Goal: Task Accomplishment & Management: Complete application form

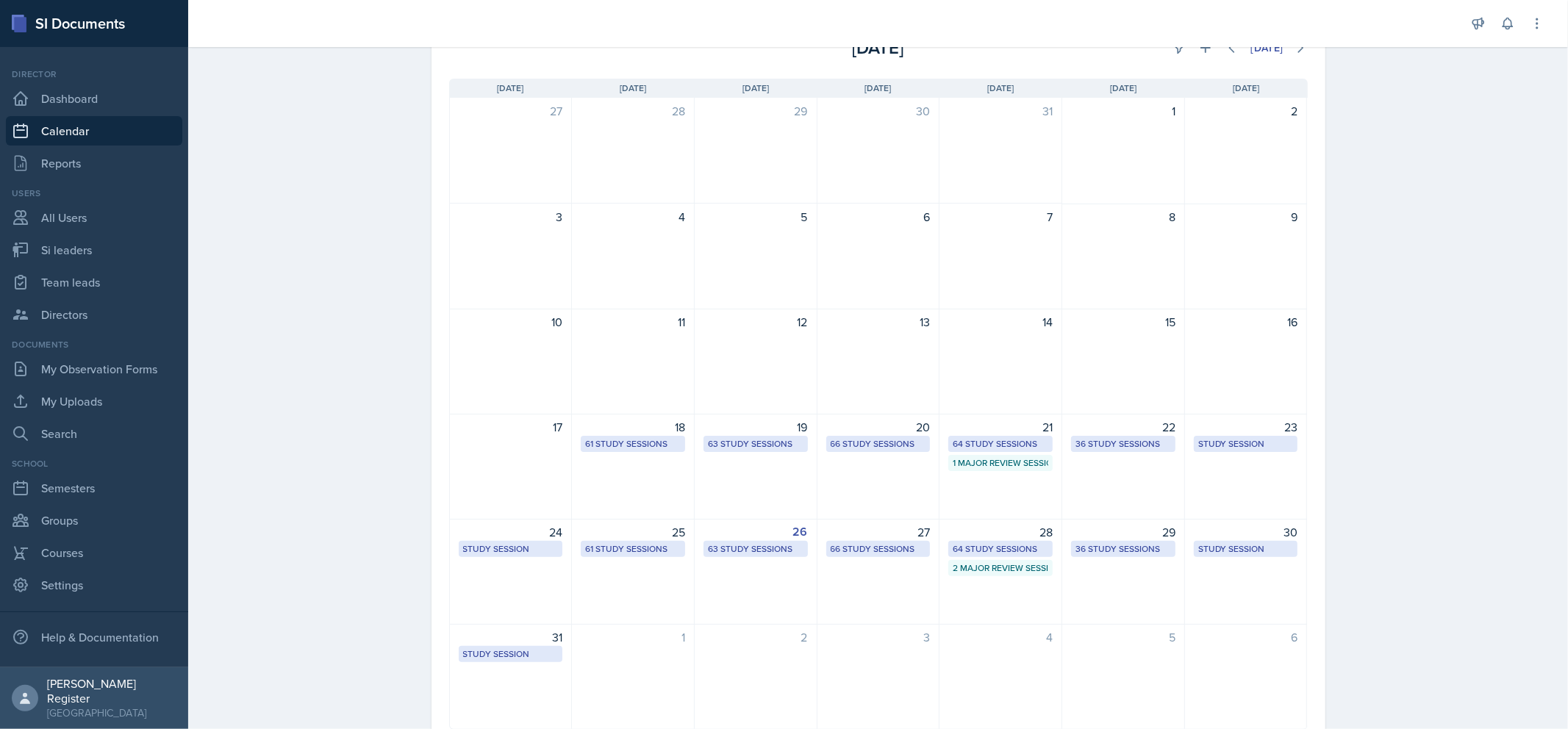
scroll to position [69, 0]
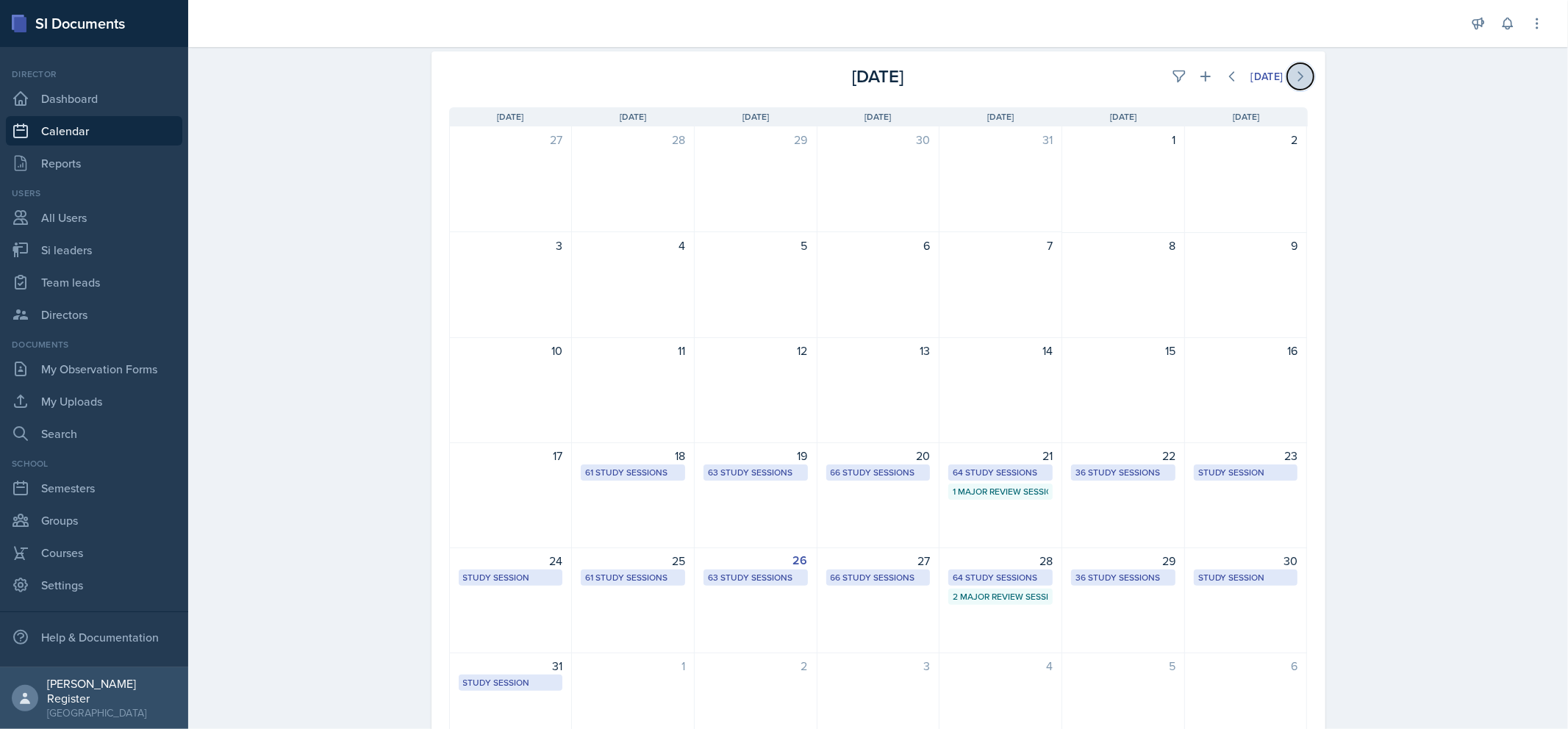
click at [1287, 76] on button at bounding box center [1301, 76] width 27 height 27
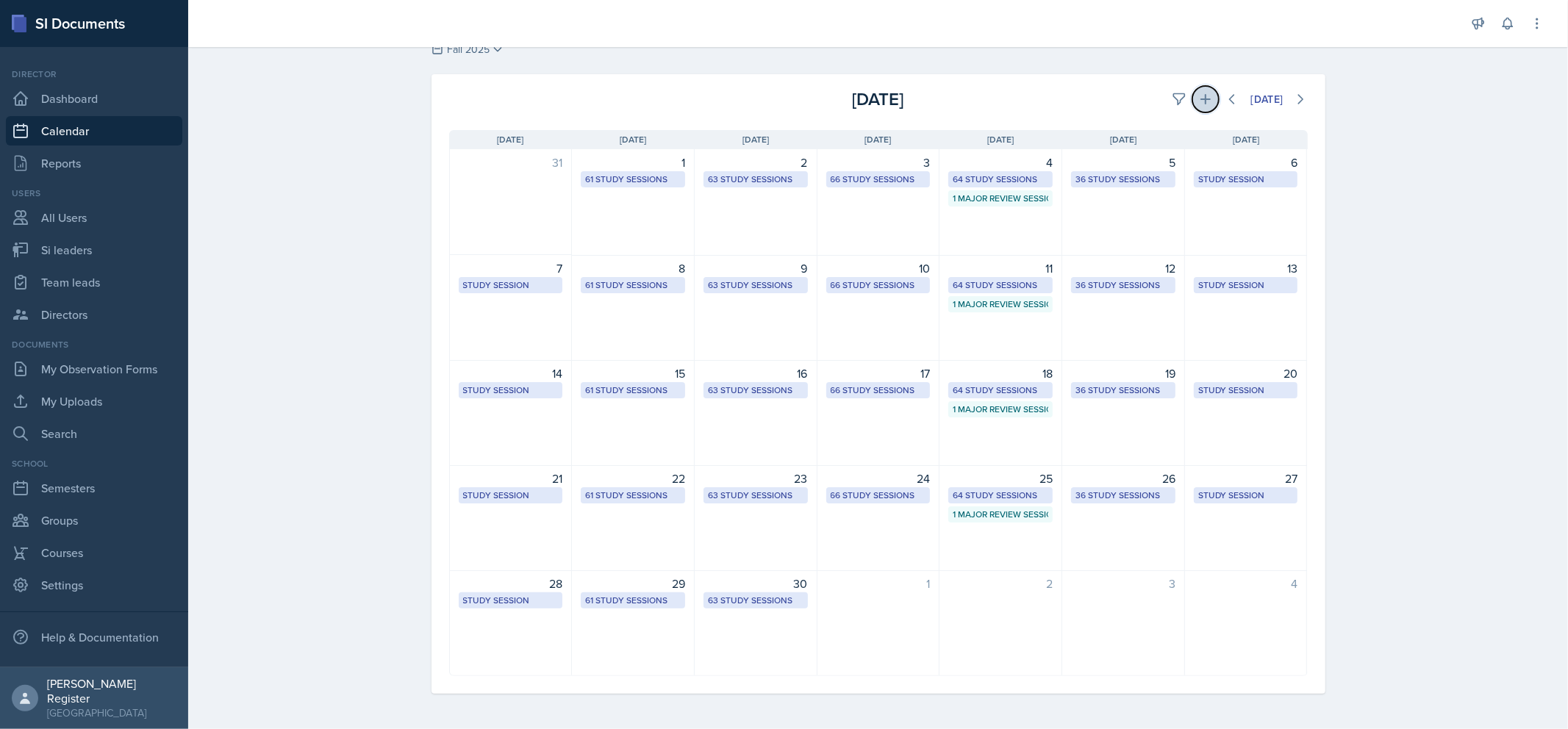
click at [1198, 100] on icon at bounding box center [1206, 99] width 15 height 15
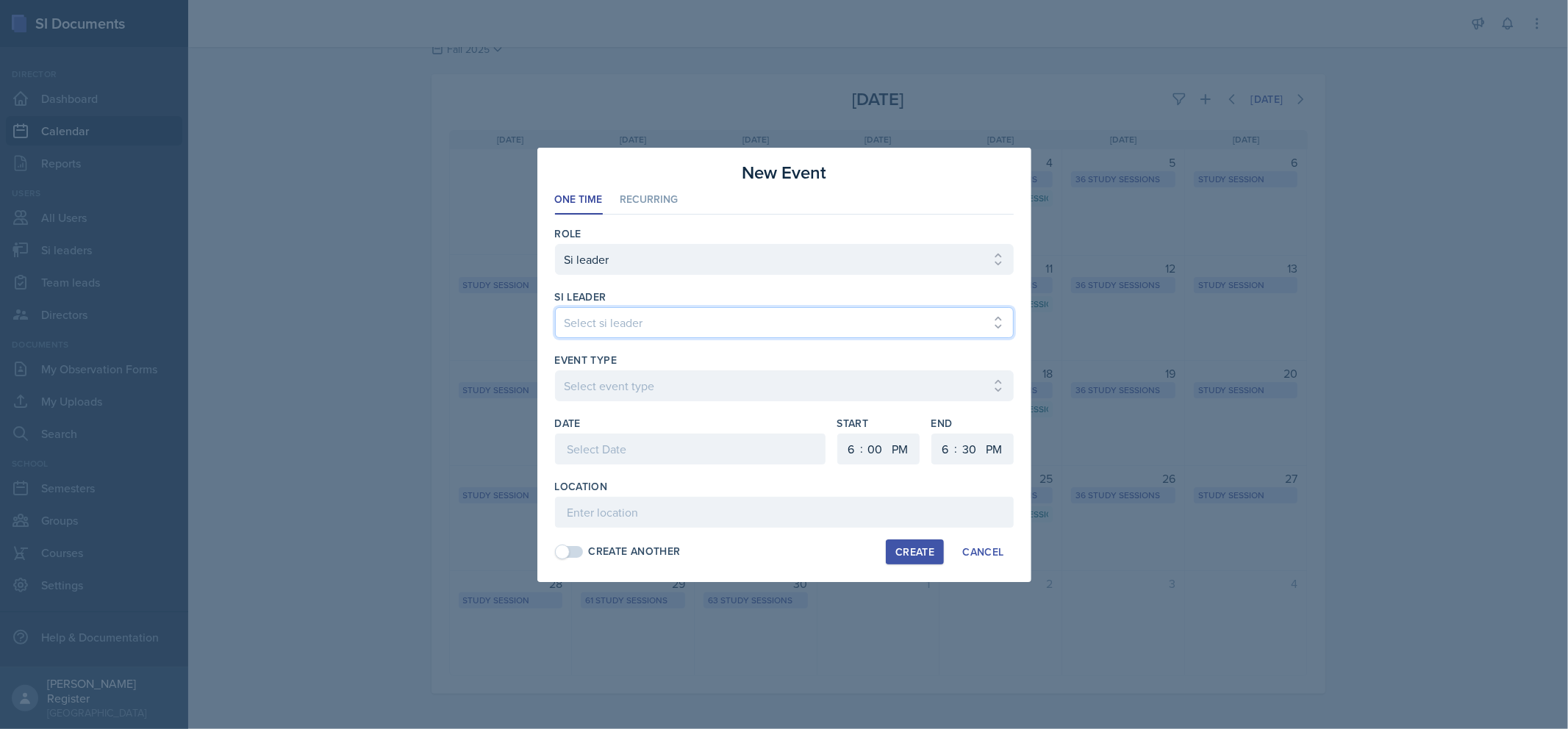
click at [801, 322] on select "Select si leader [PERSON_NAME] [PERSON_NAME] [PERSON_NAME] [PERSON_NAME] [PERSO…" at bounding box center [785, 323] width 459 height 31
select select "3b993c4e-98c9-4244-8f97-02faccecc339"
click at [555, 307] on select "Select si leader [PERSON_NAME] [PERSON_NAME] [PERSON_NAME] [PERSON_NAME] [PERSO…" at bounding box center [785, 323] width 459 height 31
click at [645, 372] on select "Select event type Major Review Session Study Session" at bounding box center [785, 386] width 459 height 31
select select "66bb7cbf-e419-488b-a7ef-f63bc5f9ed04"
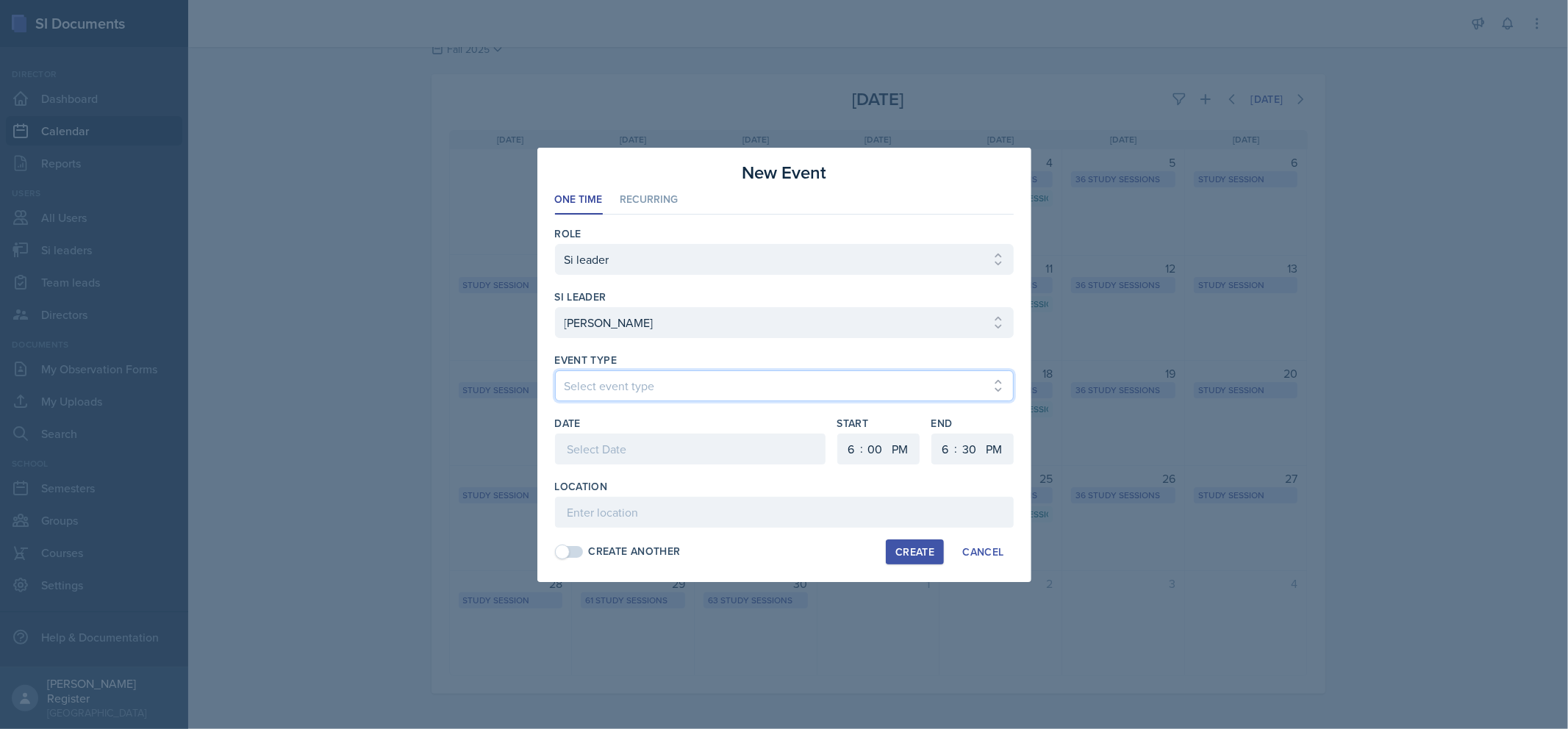
click at [555, 370] on select "Select event type Major Review Session Study Session" at bounding box center [785, 386] width 459 height 31
click at [647, 439] on div at bounding box center [690, 449] width 270 height 31
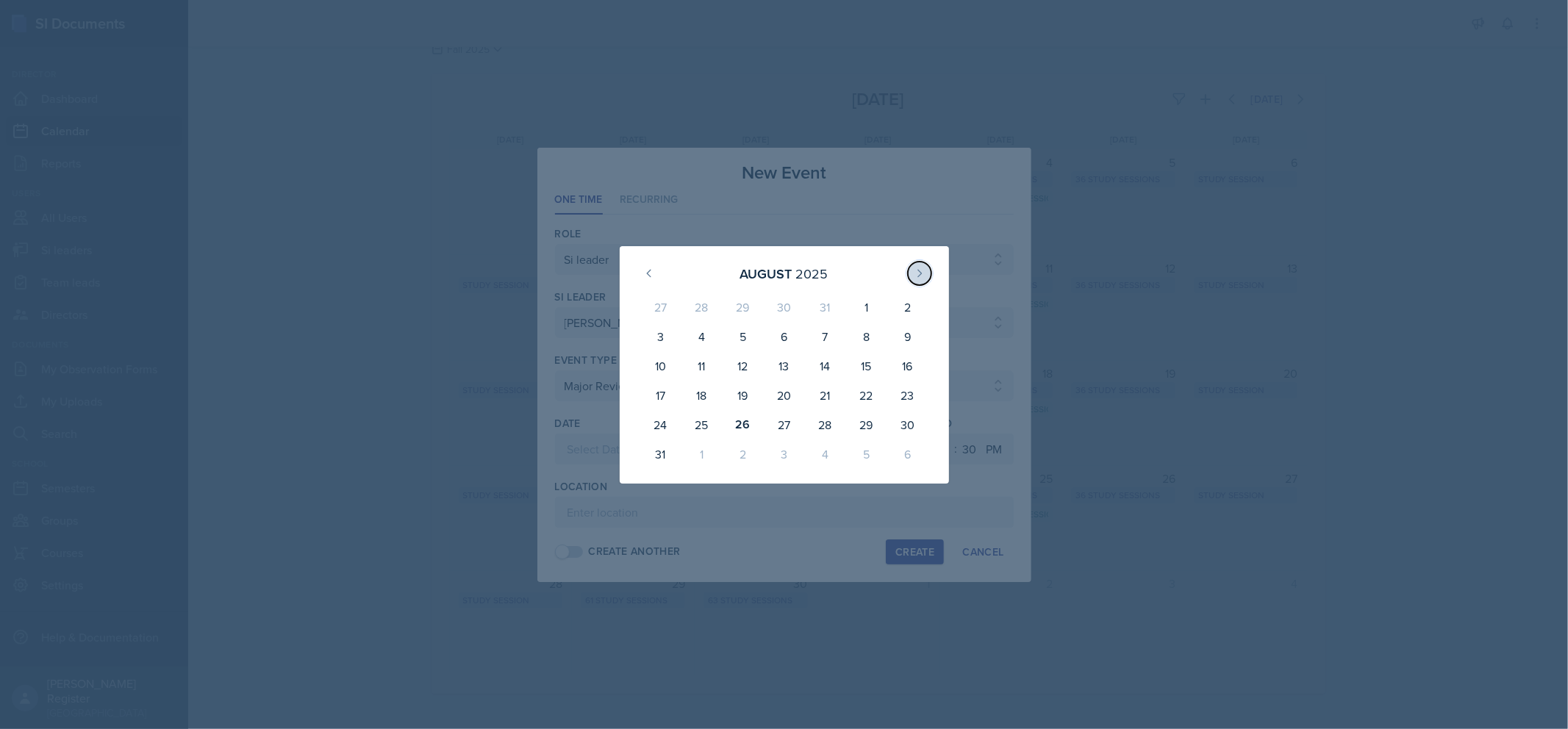
click at [915, 267] on icon at bounding box center [920, 273] width 12 height 12
click at [780, 306] on div "3" at bounding box center [783, 310] width 41 height 36
type input "[DATE]"
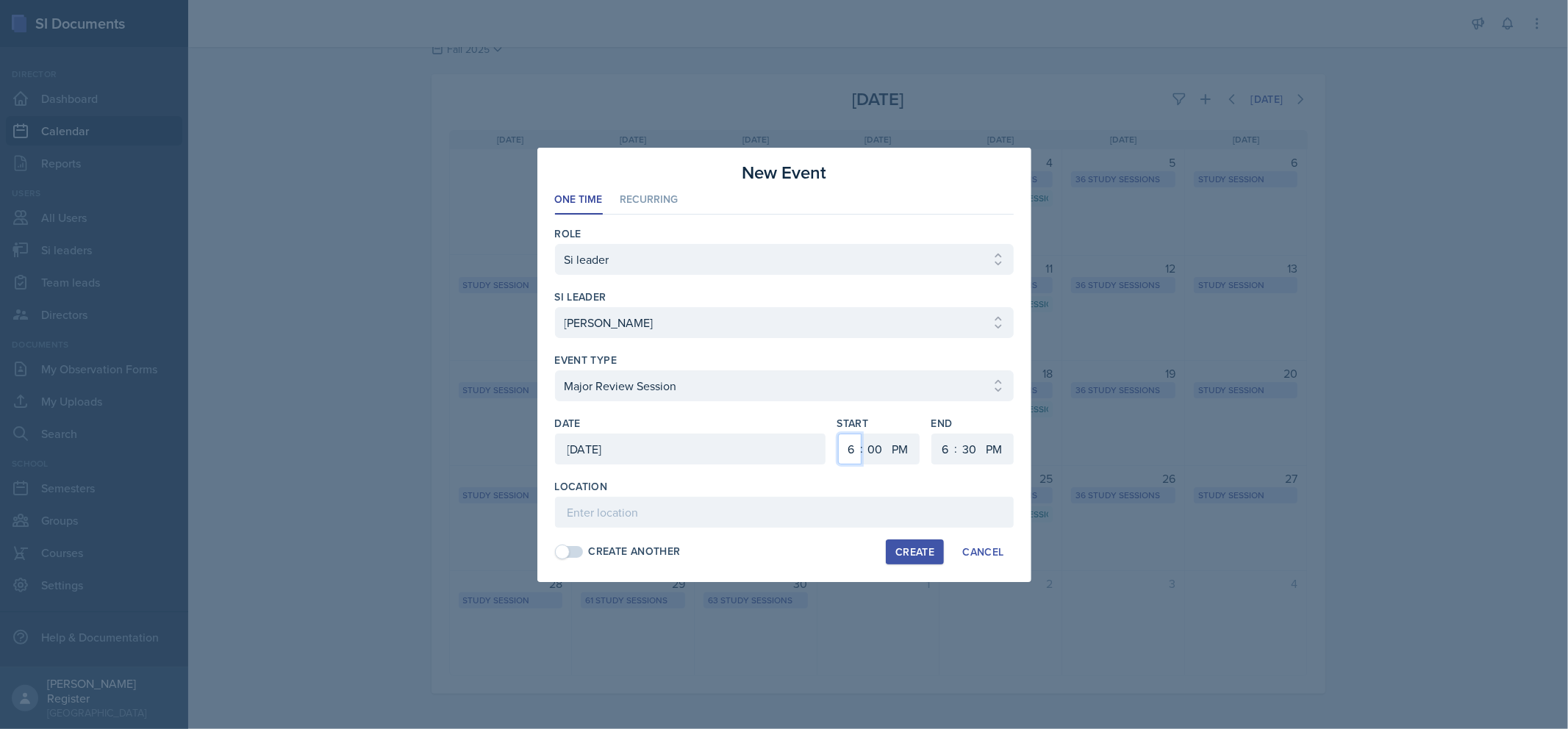
click at [850, 454] on select "1 2 3 4 5 6 7 8 9 10 11 12" at bounding box center [850, 449] width 24 height 31
select select "12"
click at [838, 434] on select "1 2 3 4 5 6 7 8 9 10 11 12" at bounding box center [850, 449] width 24 height 31
click at [944, 451] on select "1 2 3 4 5 6 7 8 9 10 11 12" at bounding box center [944, 449] width 24 height 31
select select "2"
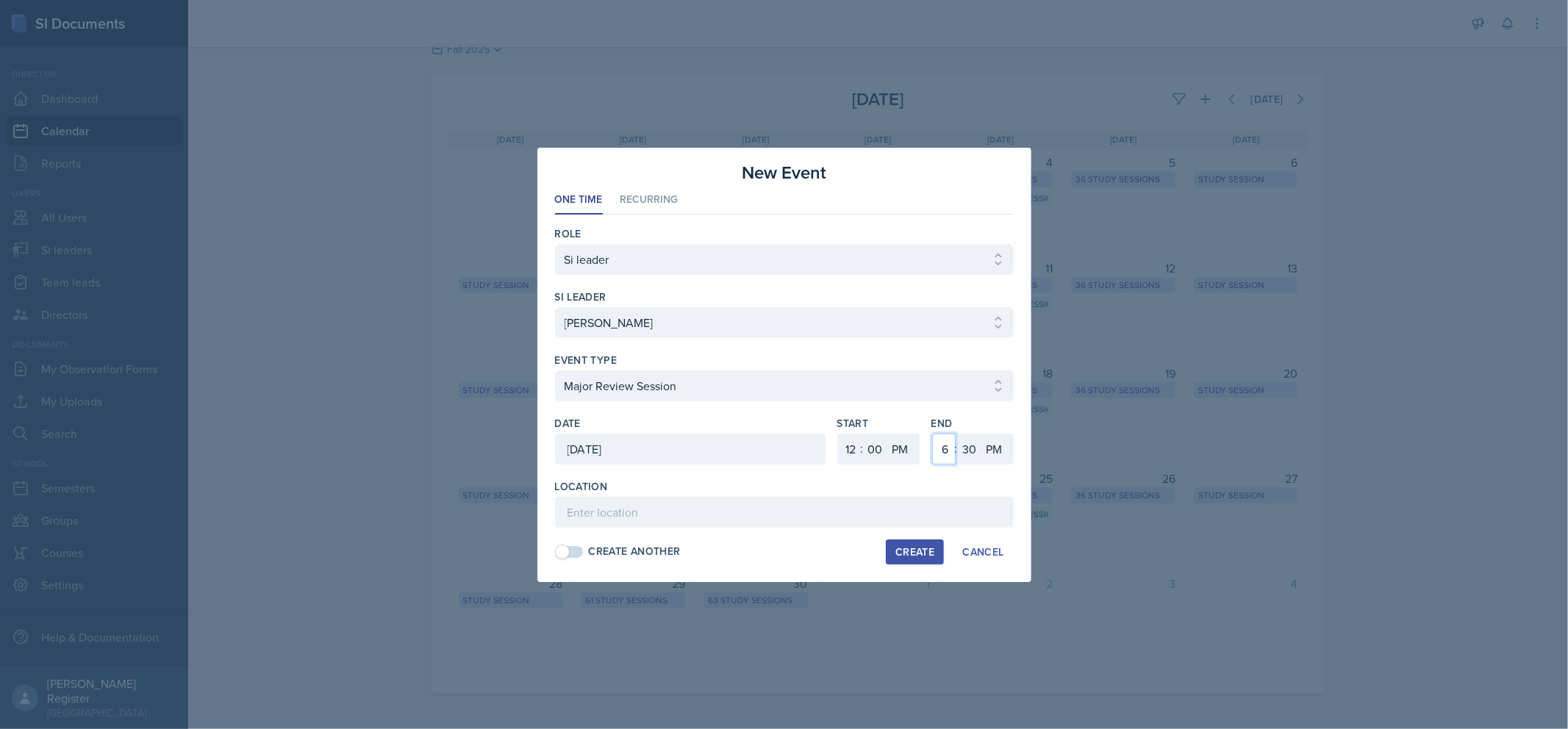
click at [932, 434] on select "1 2 3 4 5 6 7 8 9 10 11 12" at bounding box center [944, 449] width 24 height 31
click at [969, 452] on select "00 05 10 15 20 25 30 35 40 45 50 55" at bounding box center [970, 449] width 24 height 31
select select "0"
click at [958, 434] on select "00 05 10 15 20 25 30 35 40 45 50 55" at bounding box center [970, 449] width 24 height 31
click at [916, 517] on input at bounding box center [785, 512] width 459 height 31
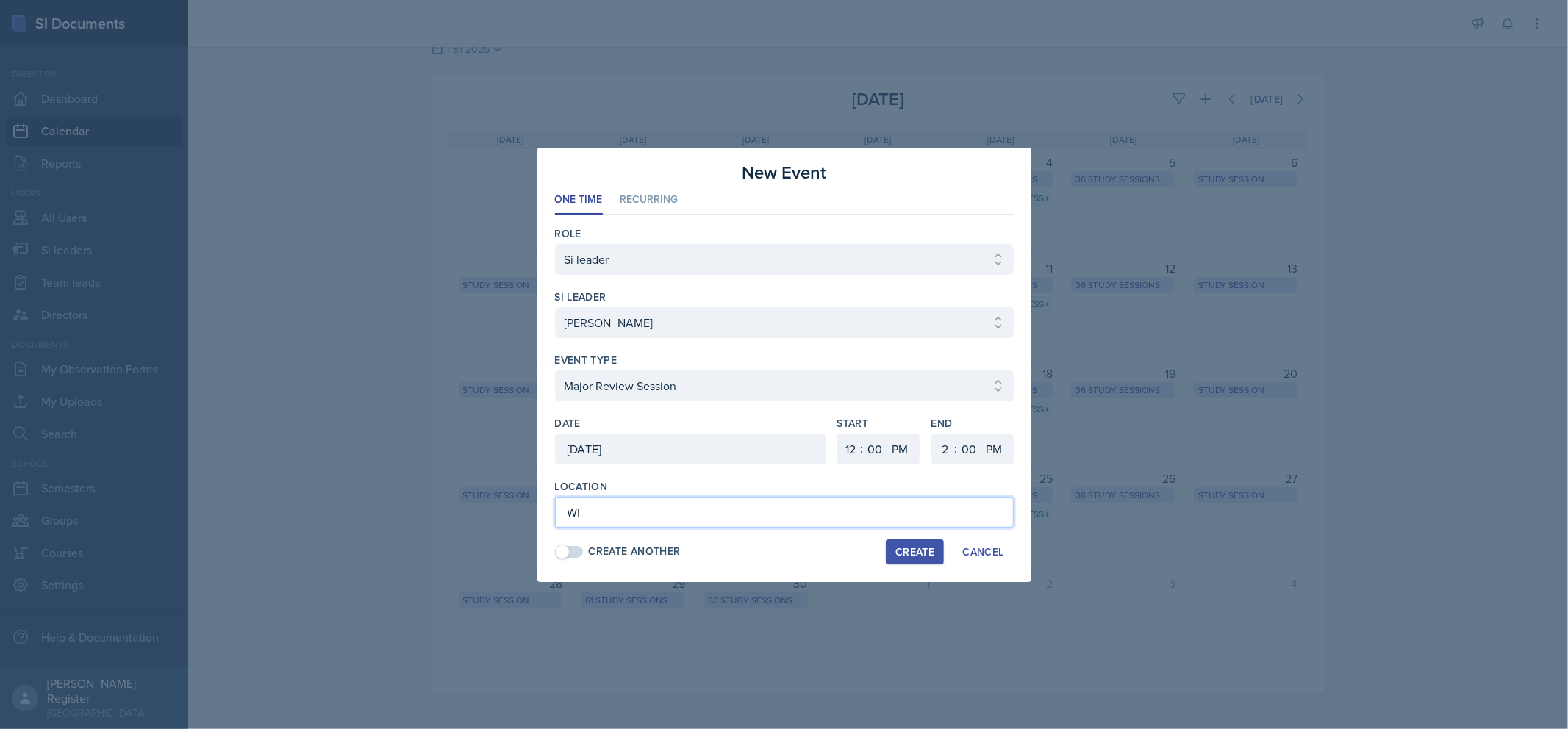
type input "W"
type input "[PERSON_NAME][GEOGRAPHIC_DATA] 216"
click at [916, 553] on div "Create" at bounding box center [915, 552] width 39 height 12
select select
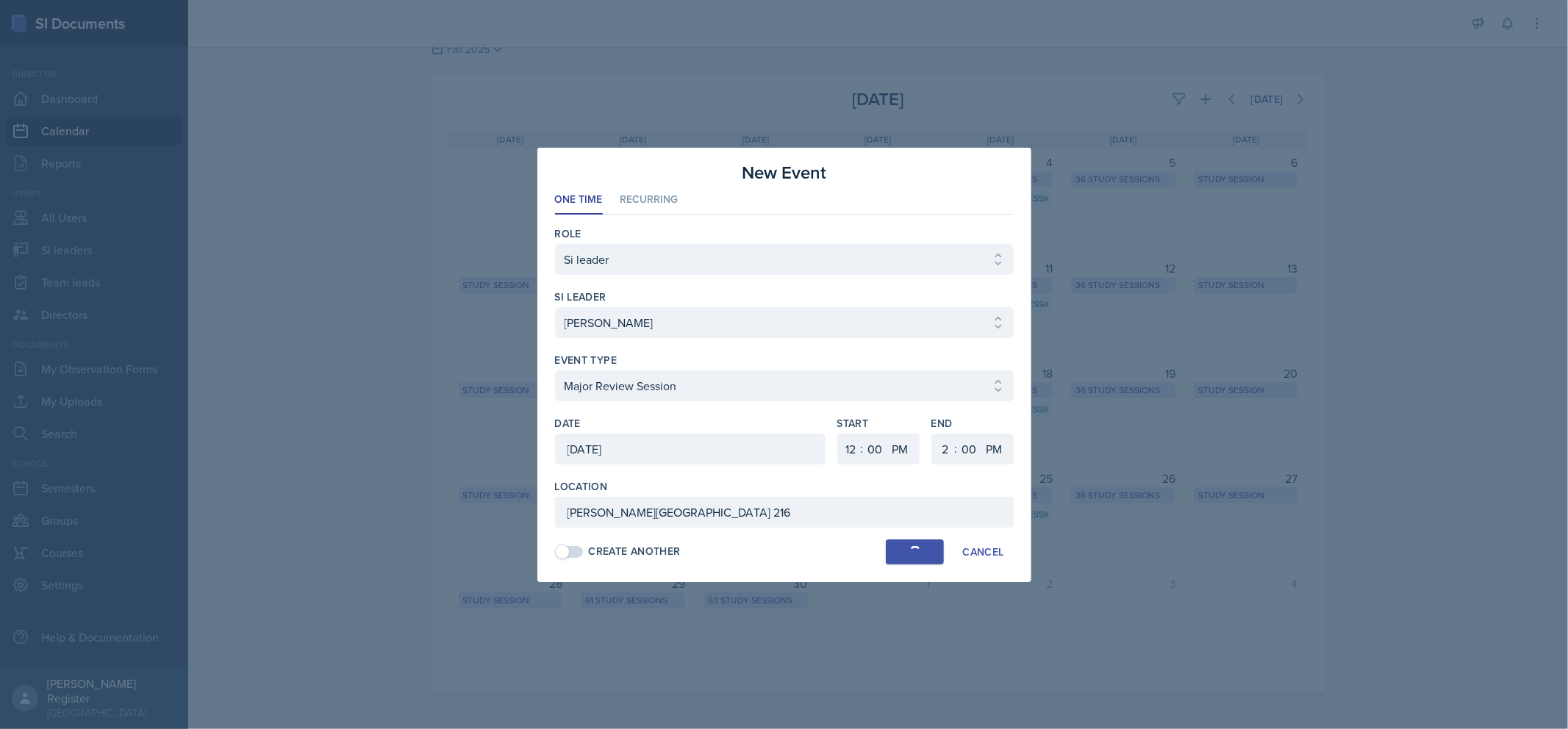
select select "6"
select select "30"
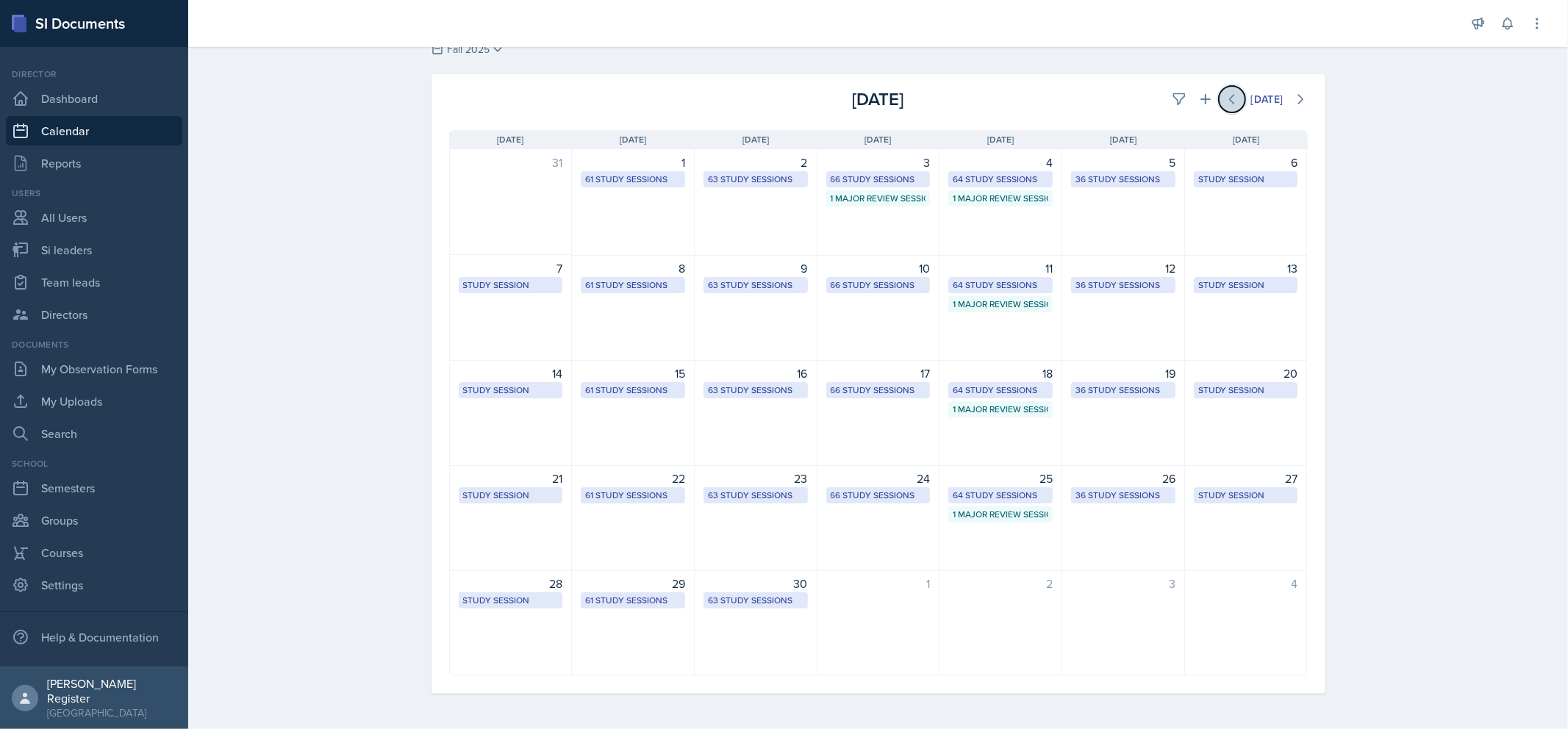
click at [1225, 105] on icon at bounding box center [1232, 99] width 15 height 15
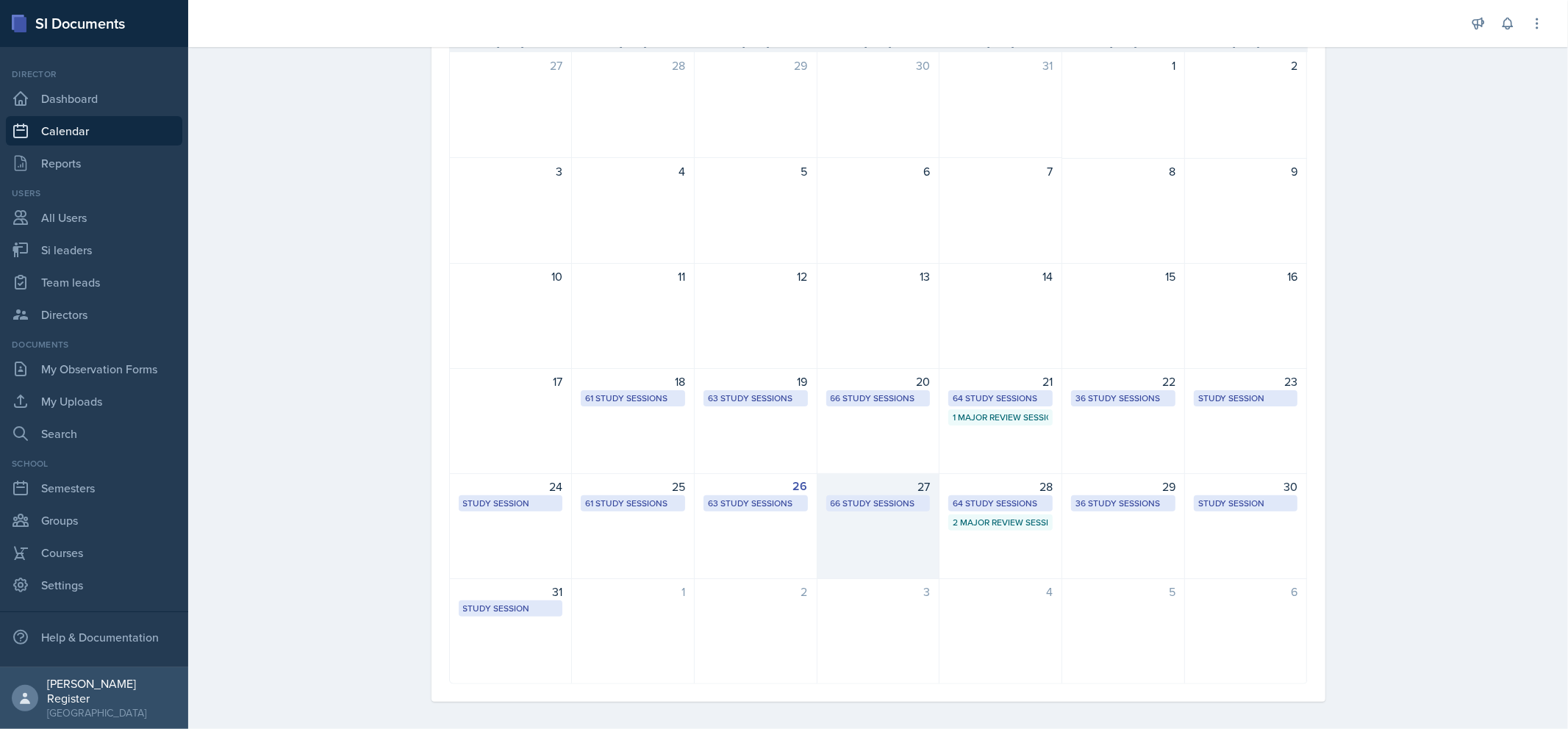
scroll to position [151, 0]
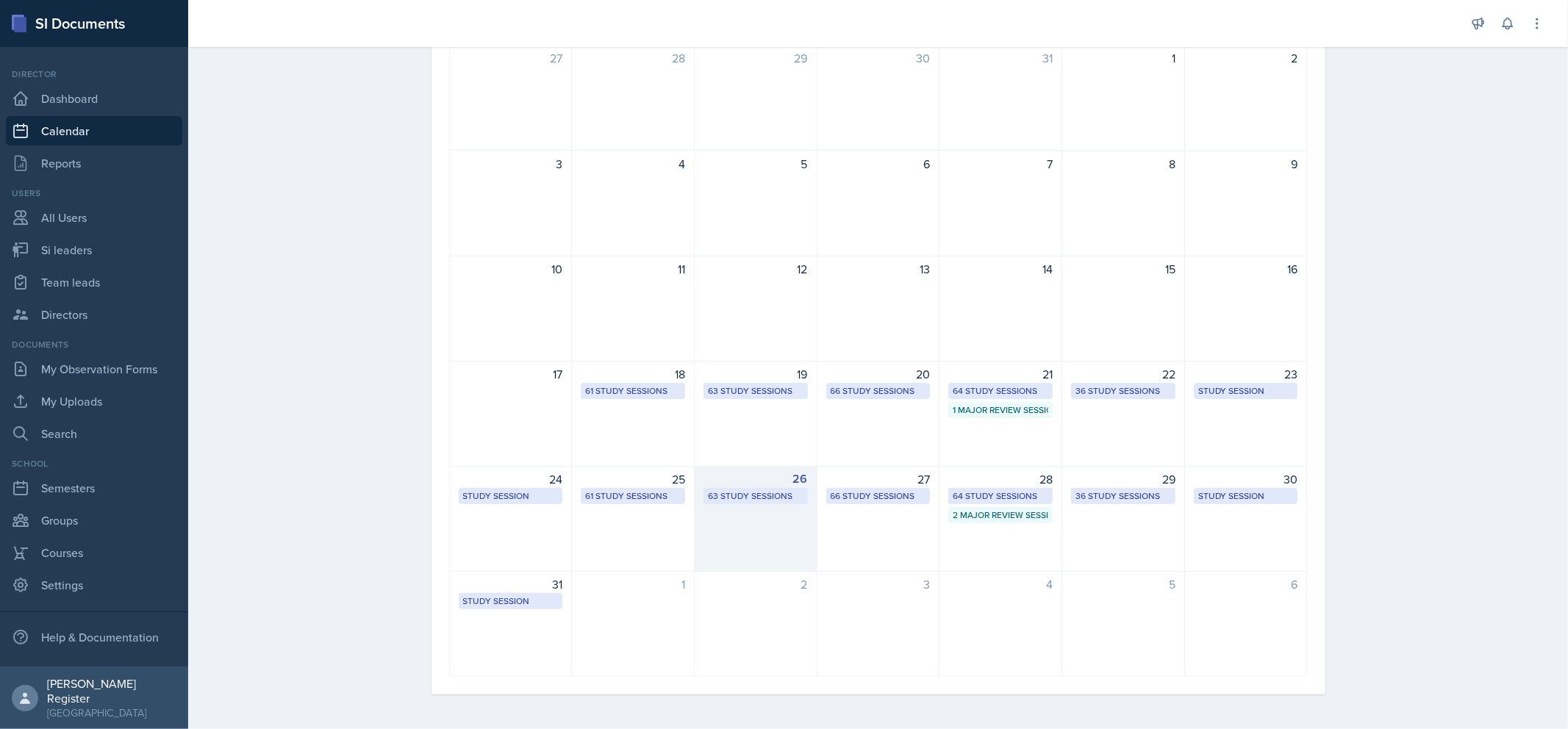
click at [768, 483] on div "26" at bounding box center [756, 480] width 105 height 18
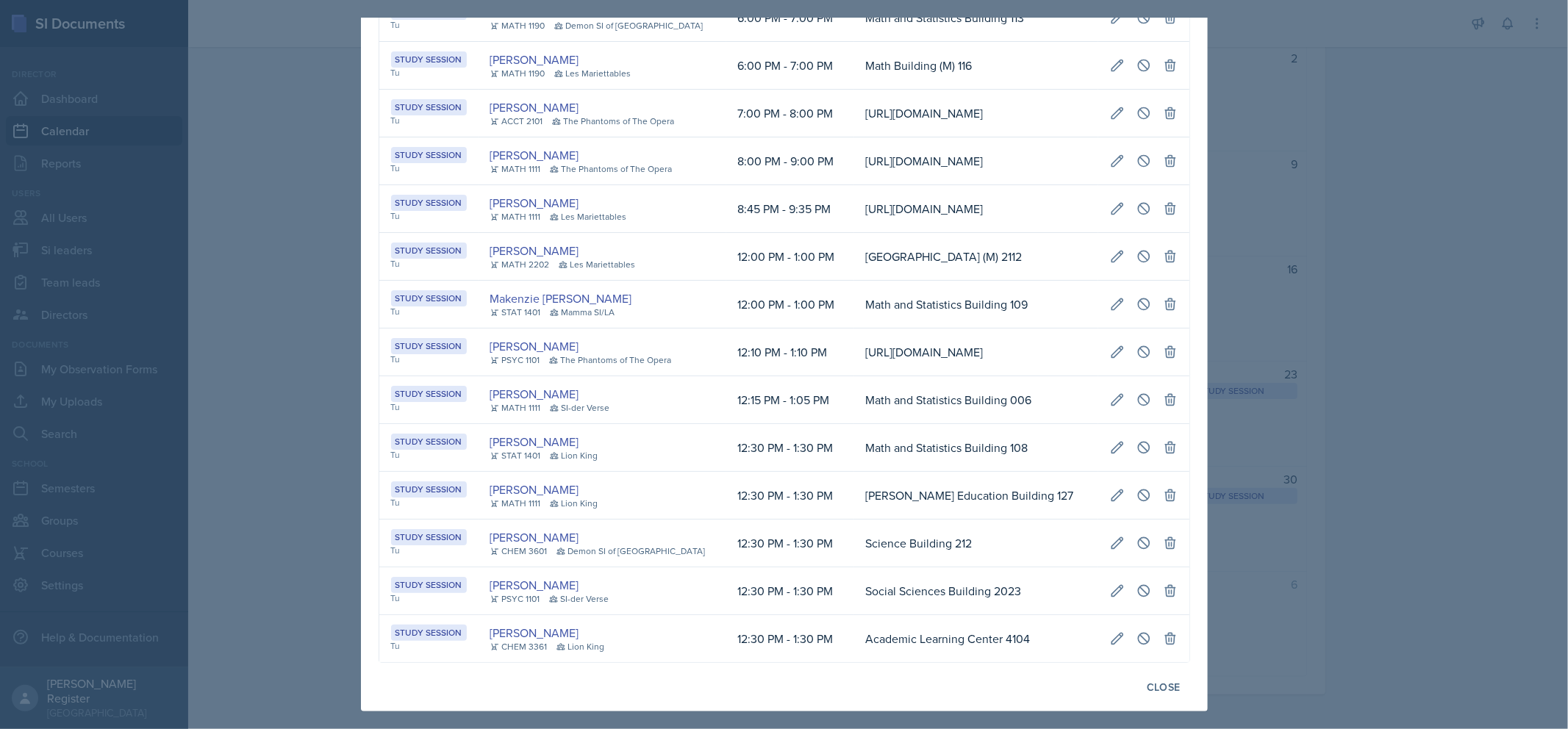
scroll to position [2532, 0]
drag, startPoint x: 947, startPoint y: 373, endPoint x: 876, endPoint y: 379, distance: 71.3
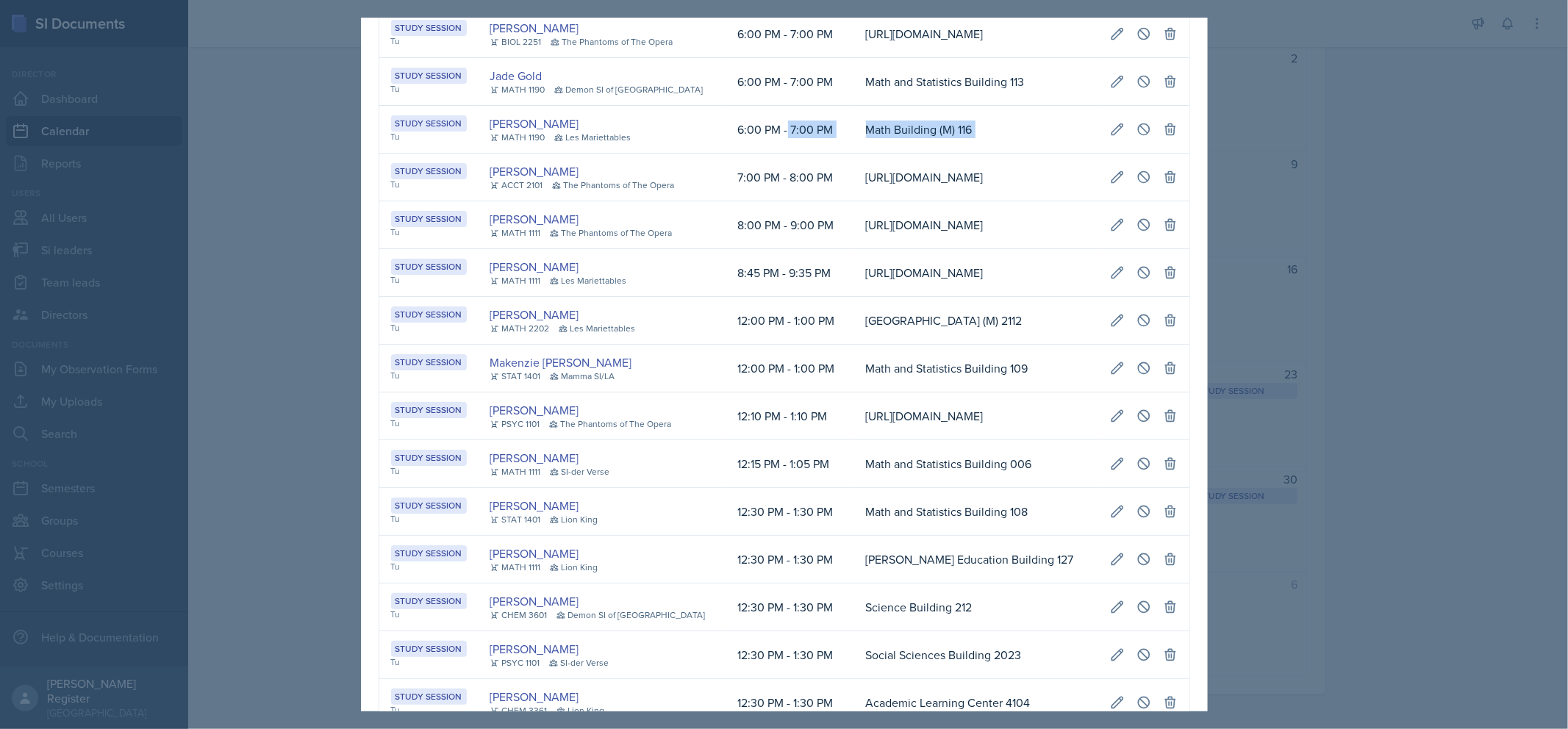
scroll to position [0, 298]
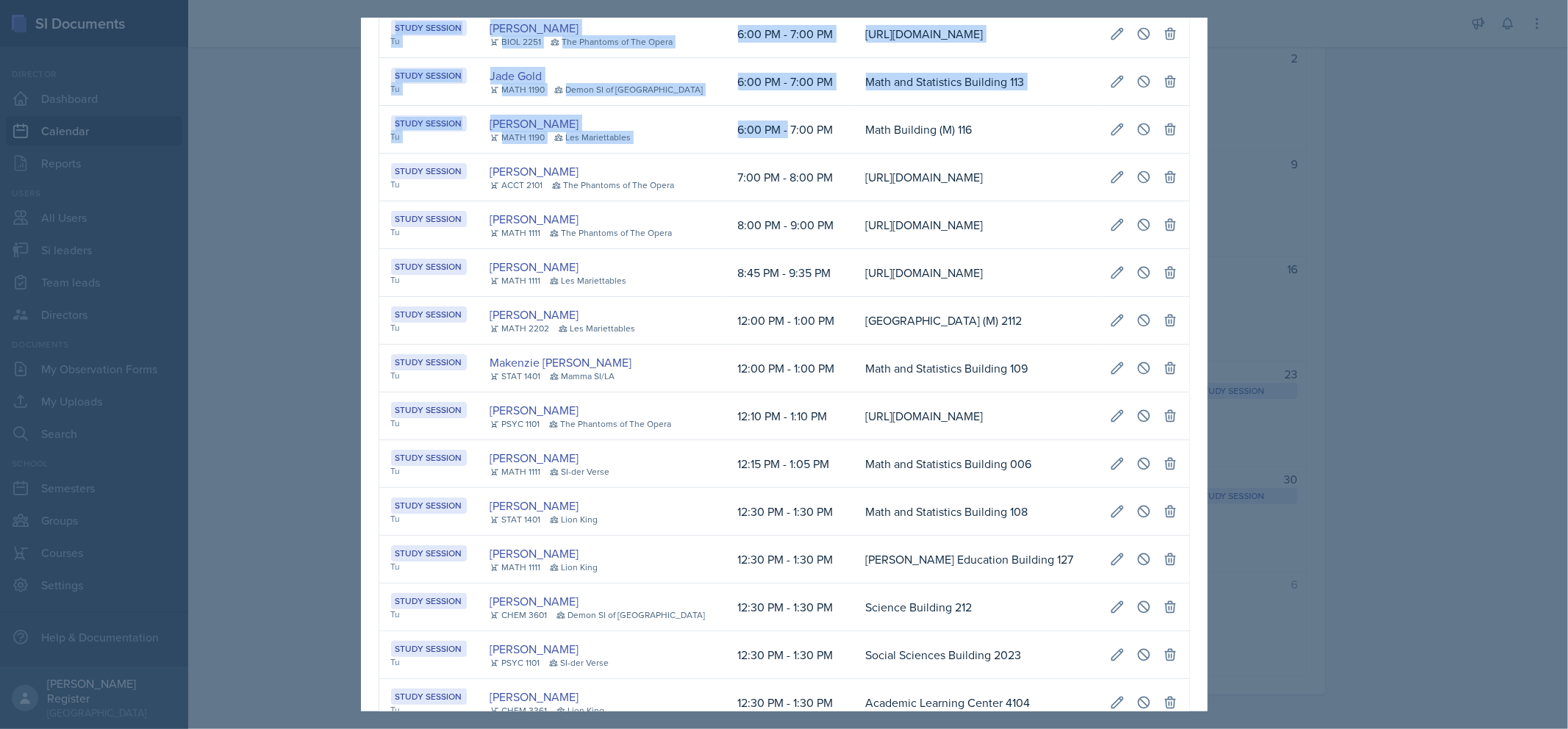
drag, startPoint x: 757, startPoint y: 483, endPoint x: 1192, endPoint y: 483, distance: 435.0
click at [1137, 137] on icon at bounding box center [1144, 129] width 15 height 15
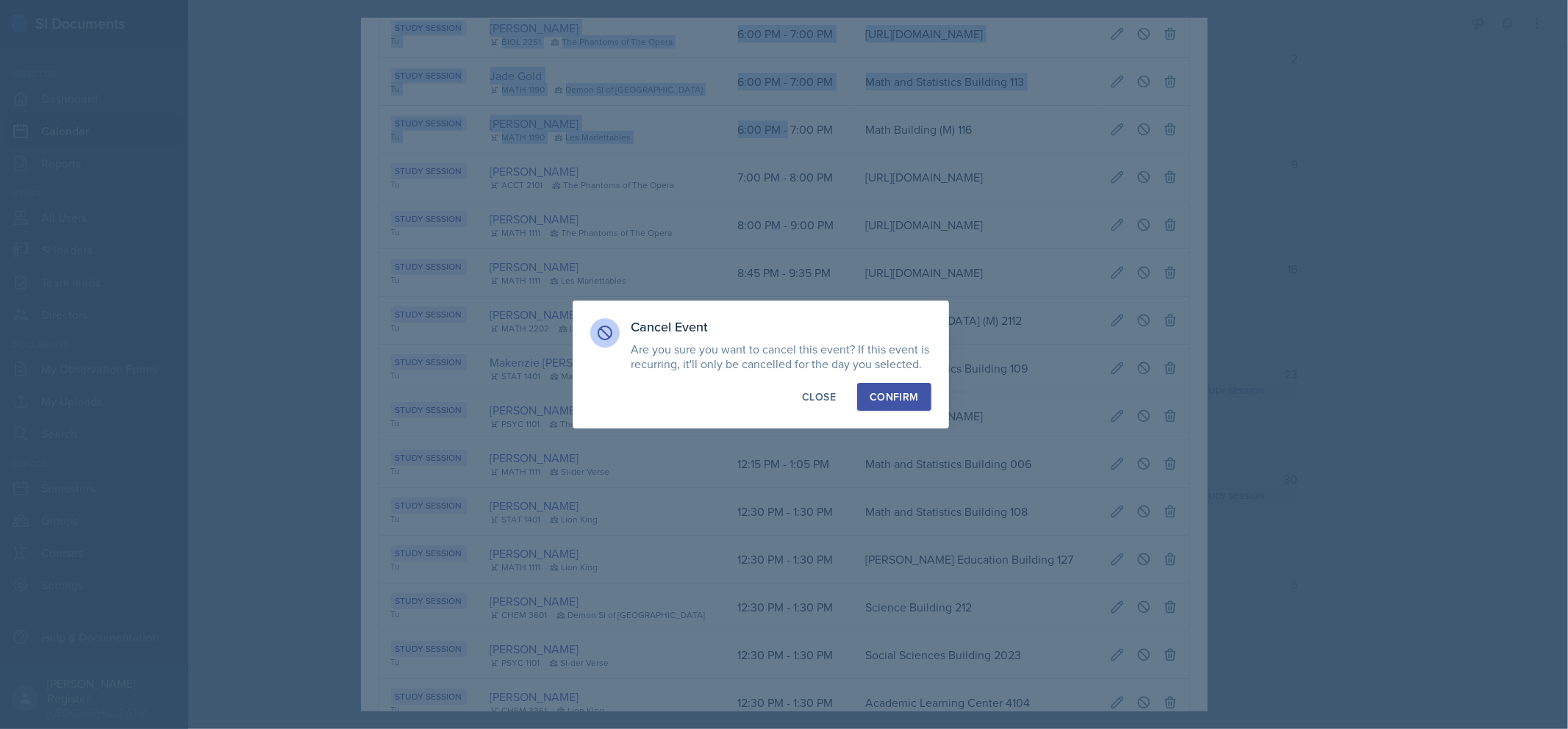
click at [914, 390] on div "Confirm" at bounding box center [894, 397] width 48 height 15
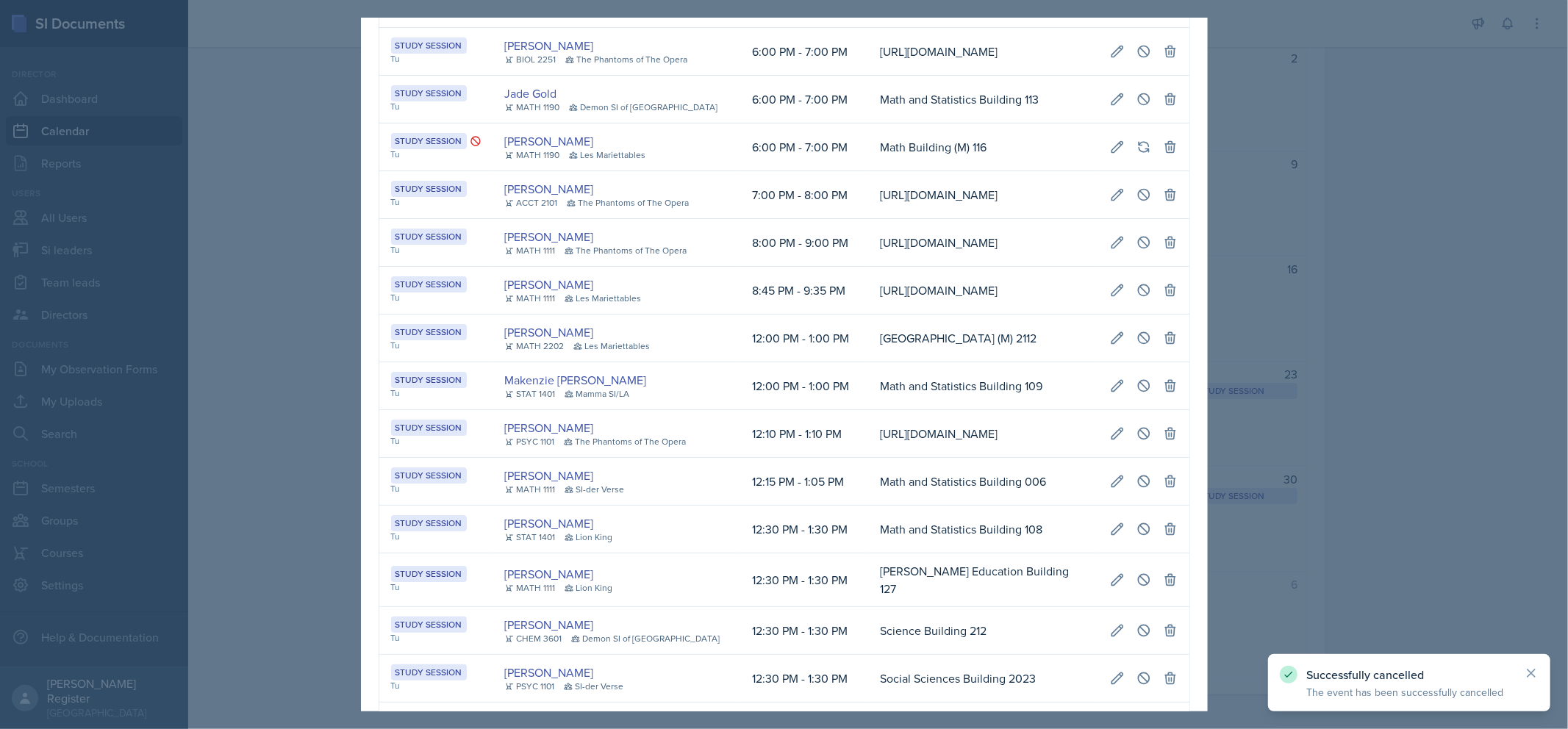
click at [1373, 426] on div at bounding box center [784, 364] width 1568 height 729
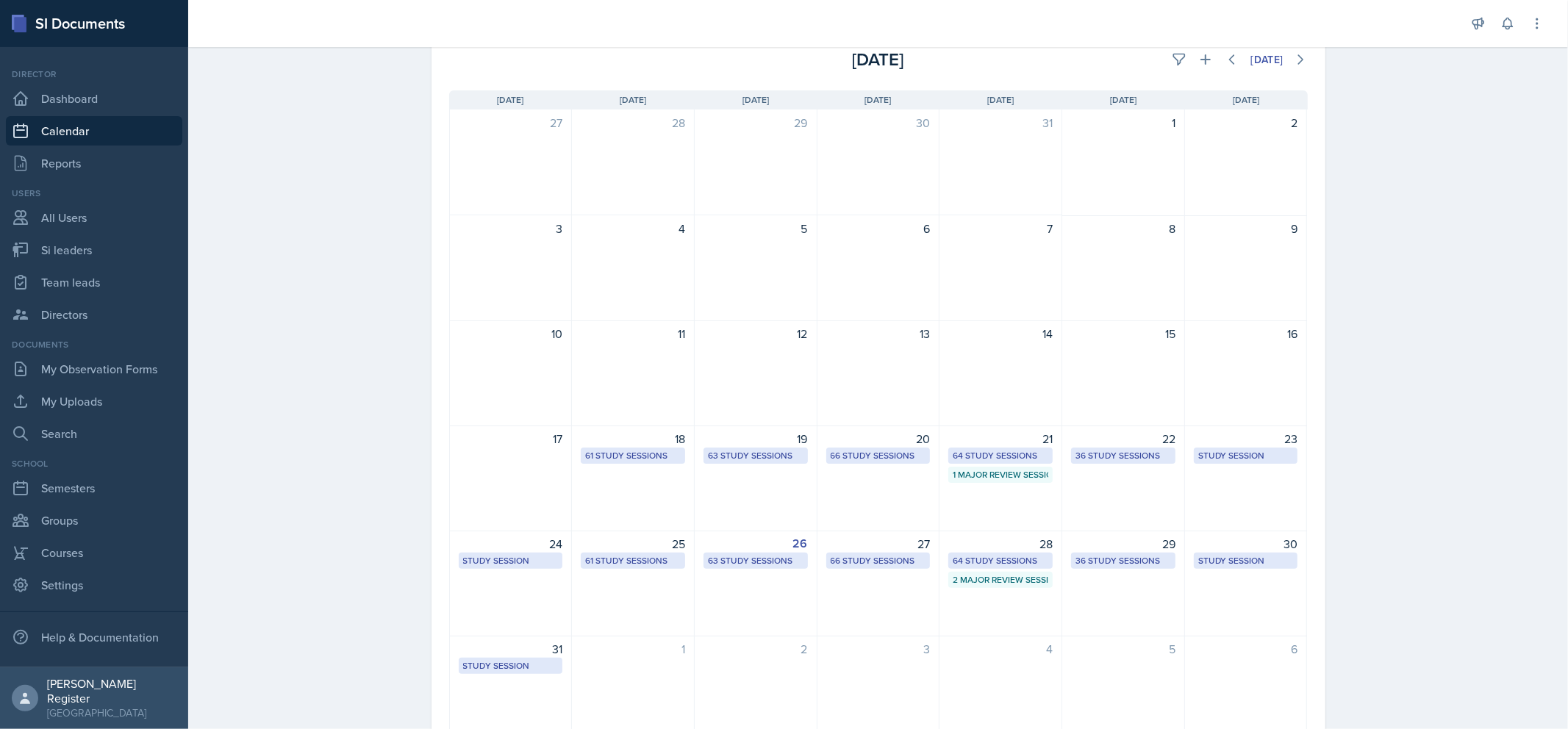
scroll to position [0, 0]
